Goal: Information Seeking & Learning: Learn about a topic

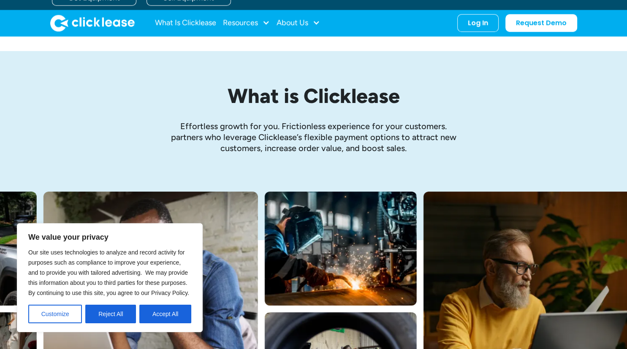
scroll to position [38, 0]
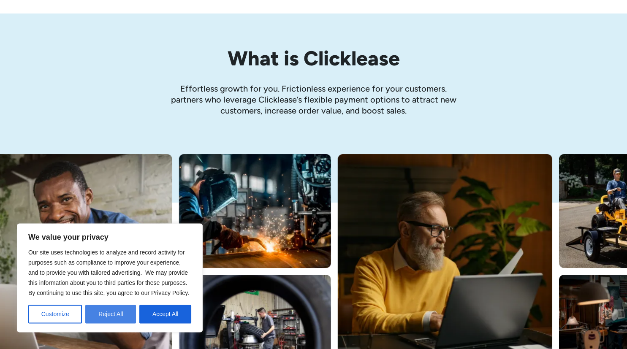
click at [116, 312] on button "Reject All" at bounding box center [110, 314] width 51 height 19
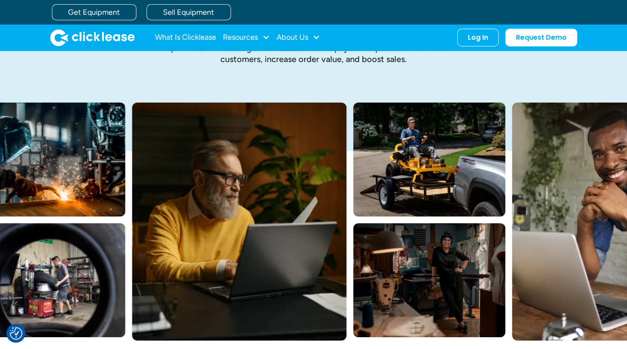
scroll to position [0, 0]
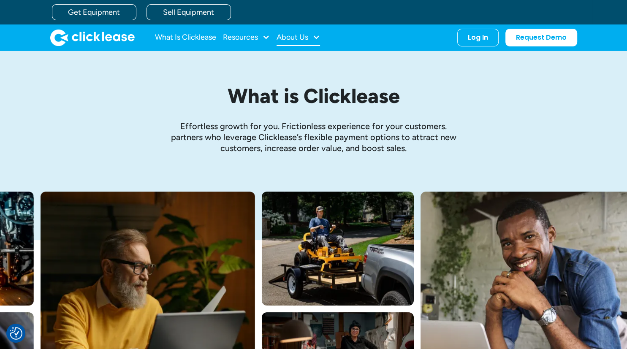
click at [318, 36] on div at bounding box center [316, 37] width 8 height 8
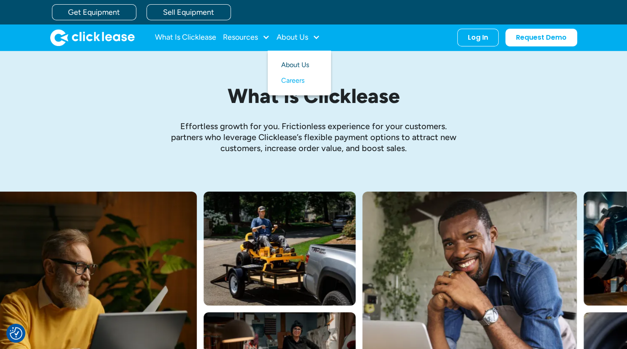
click at [298, 63] on link "About Us" at bounding box center [299, 65] width 36 height 16
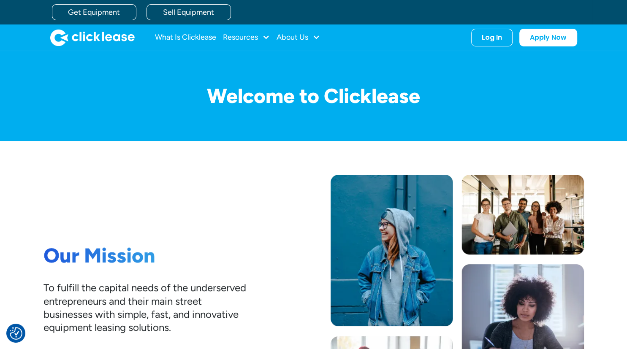
click at [95, 35] on img "home" at bounding box center [92, 37] width 84 height 17
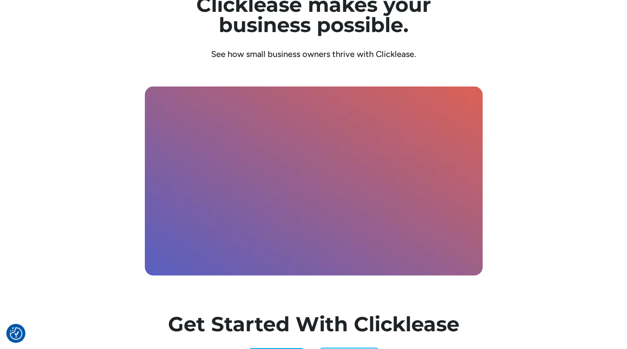
scroll to position [2411, 0]
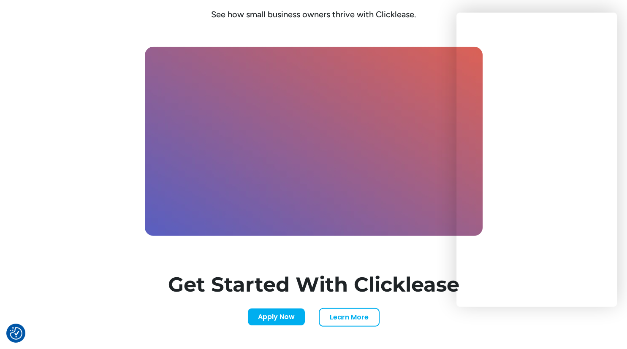
click at [429, 21] on div "Clicklease makes your business possible. See how small business owners thrive w…" at bounding box center [313, 137] width 540 height 448
click at [426, 32] on div "Clicklease makes your business possible. See how small business owners thrive w…" at bounding box center [313, 137] width 540 height 448
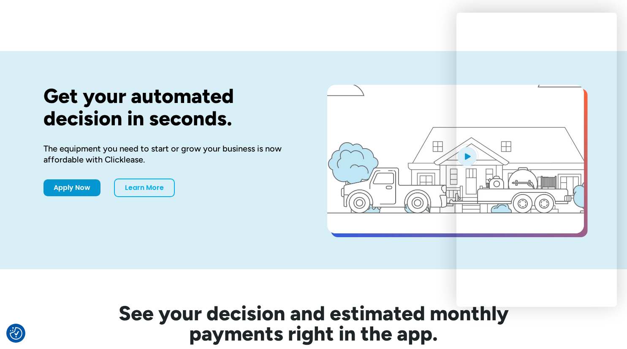
scroll to position [2411, 0]
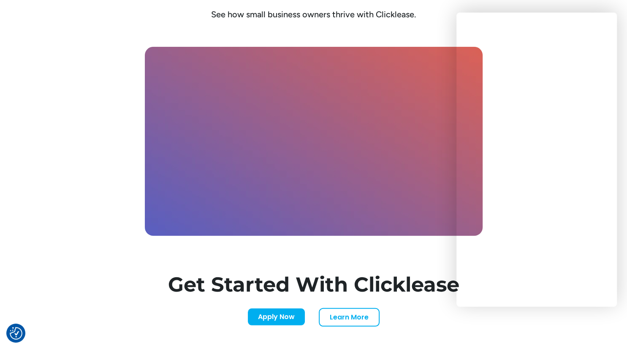
click at [426, 32] on div "Clicklease makes your business possible. See how small business owners thrive w…" at bounding box center [313, 137] width 540 height 448
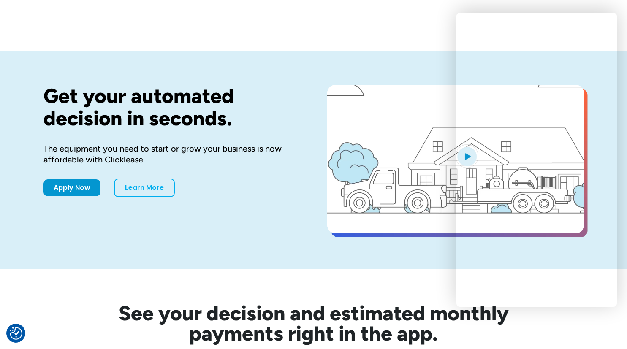
scroll to position [2411, 0]
